Goal: Task Accomplishment & Management: Manage account settings

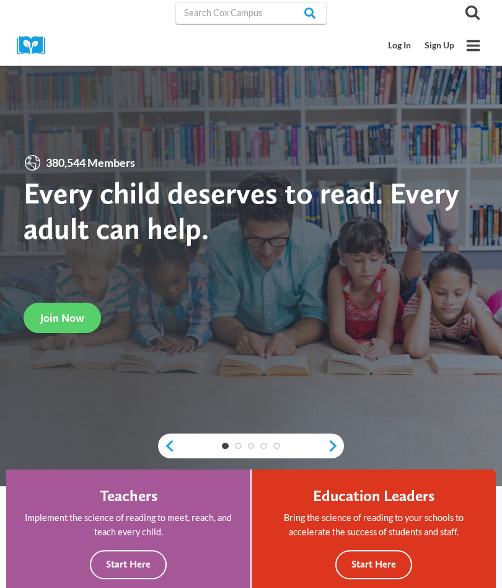
click at [397, 41] on link "Log In" at bounding box center [400, 45] width 37 height 23
click at [399, 44] on link "Log In" at bounding box center [400, 45] width 37 height 23
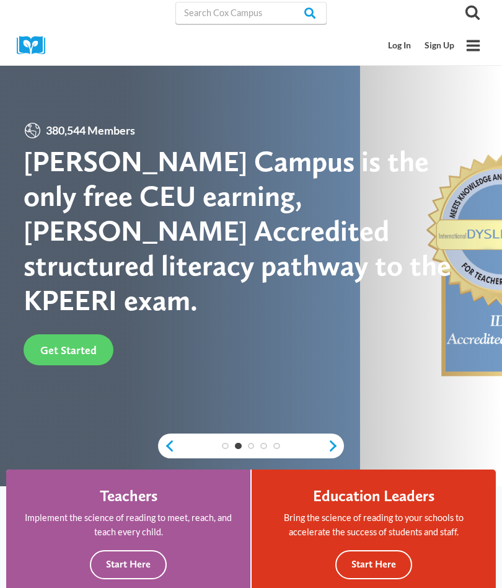
click at [397, 46] on link "Log In" at bounding box center [400, 45] width 37 height 23
